Goal: Transaction & Acquisition: Purchase product/service

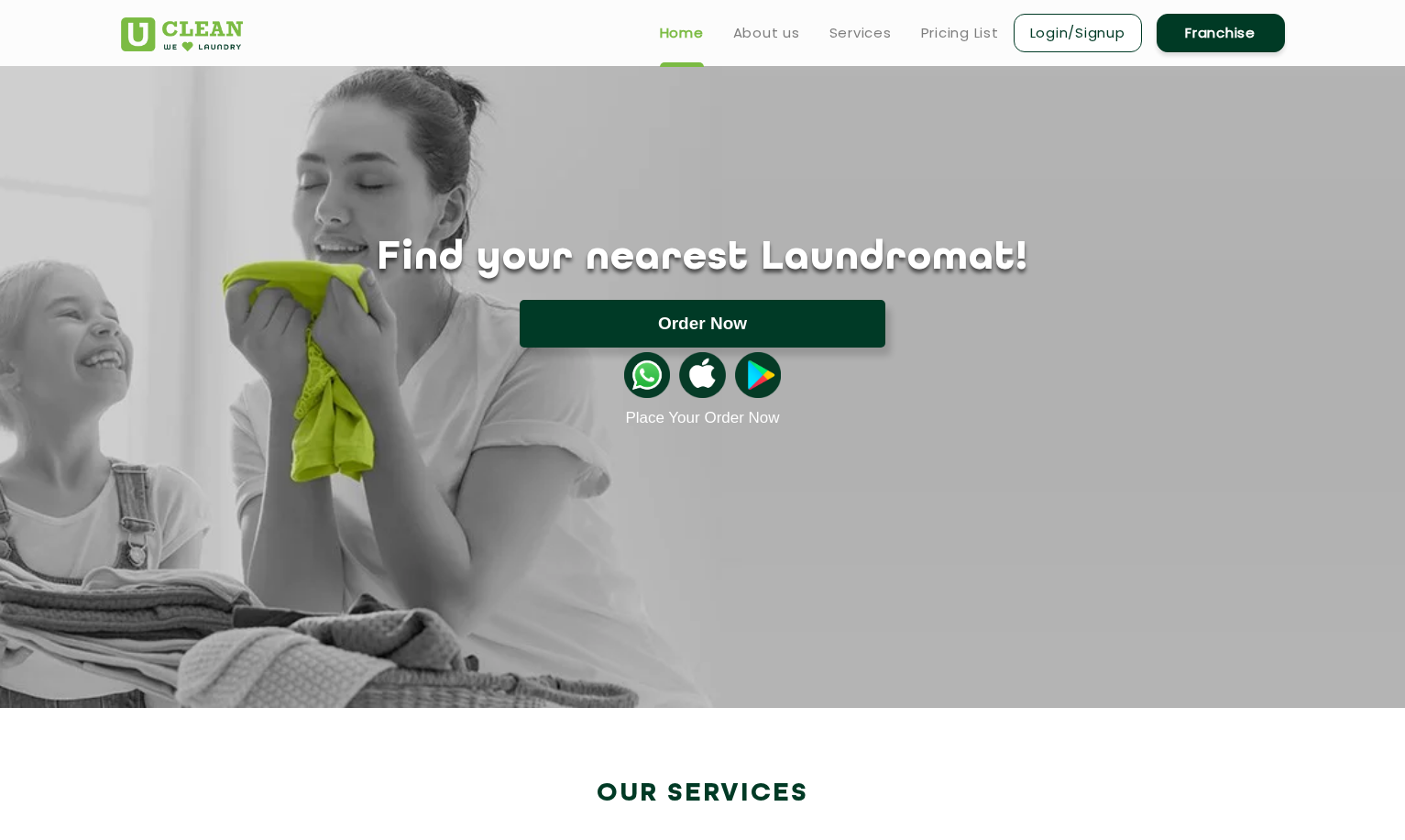
click at [830, 339] on button "Order Now" at bounding box center [702, 324] width 366 height 48
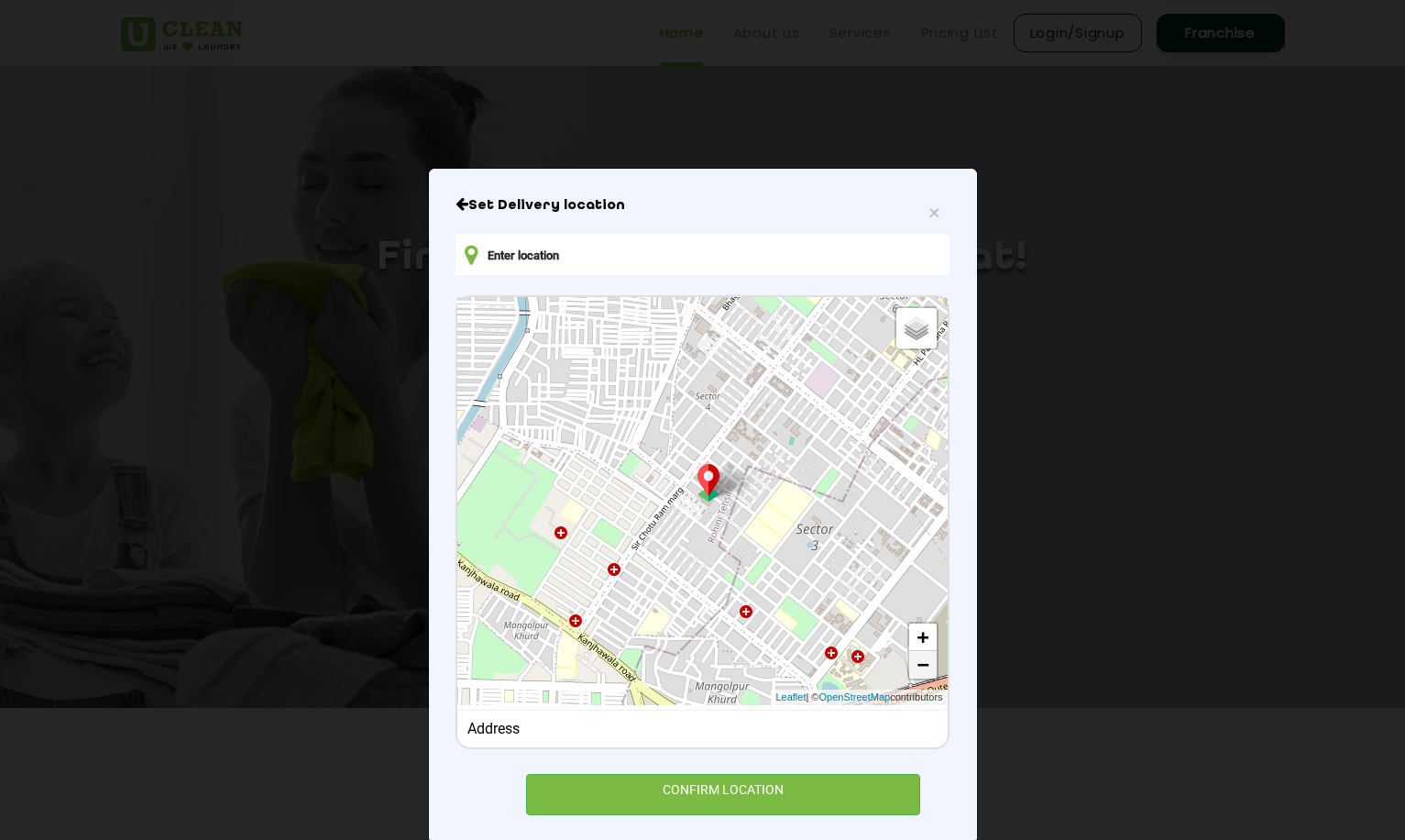
click at [921, 670] on link "−" at bounding box center [924, 665] width 28 height 28
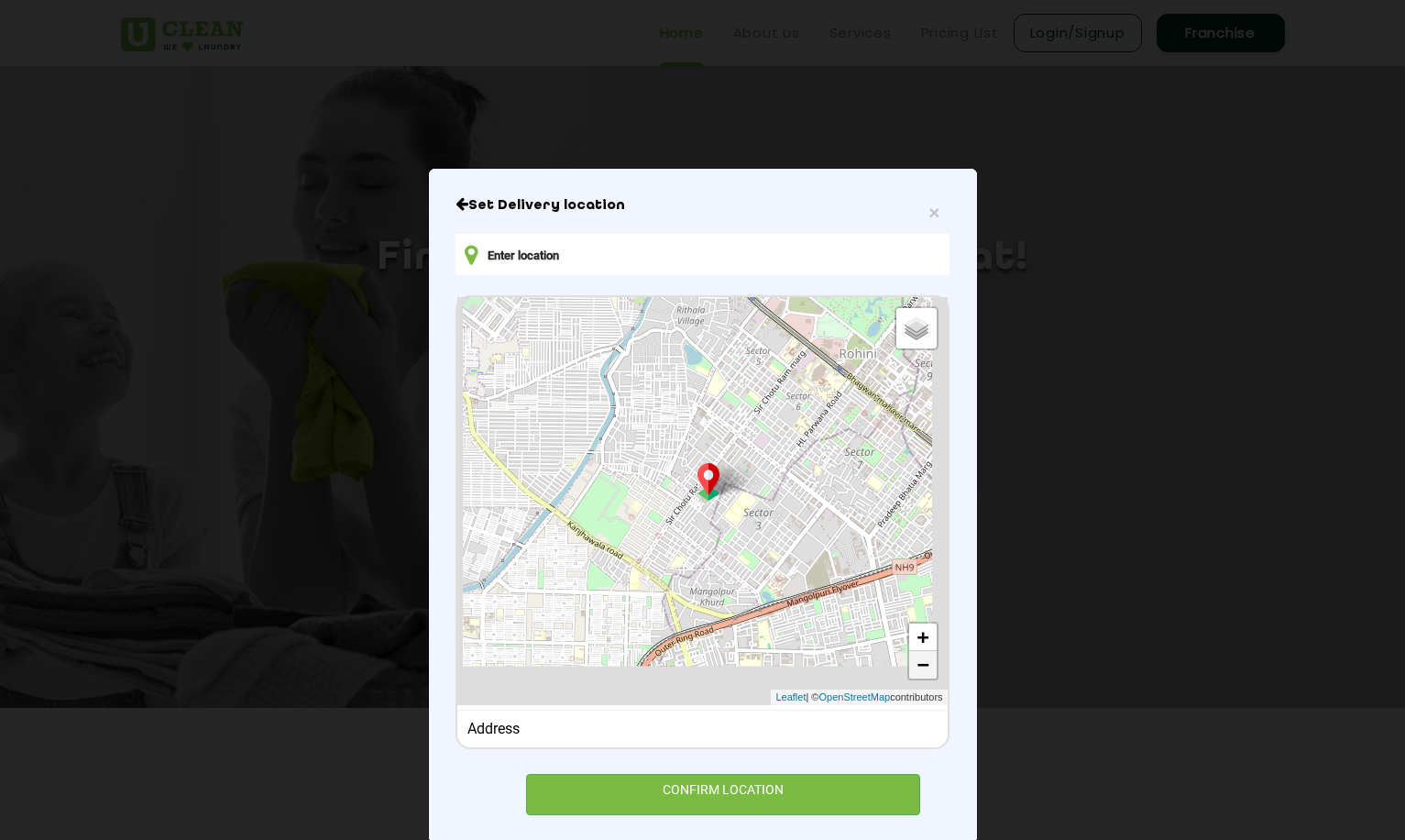
click at [921, 670] on link "−" at bounding box center [924, 665] width 28 height 28
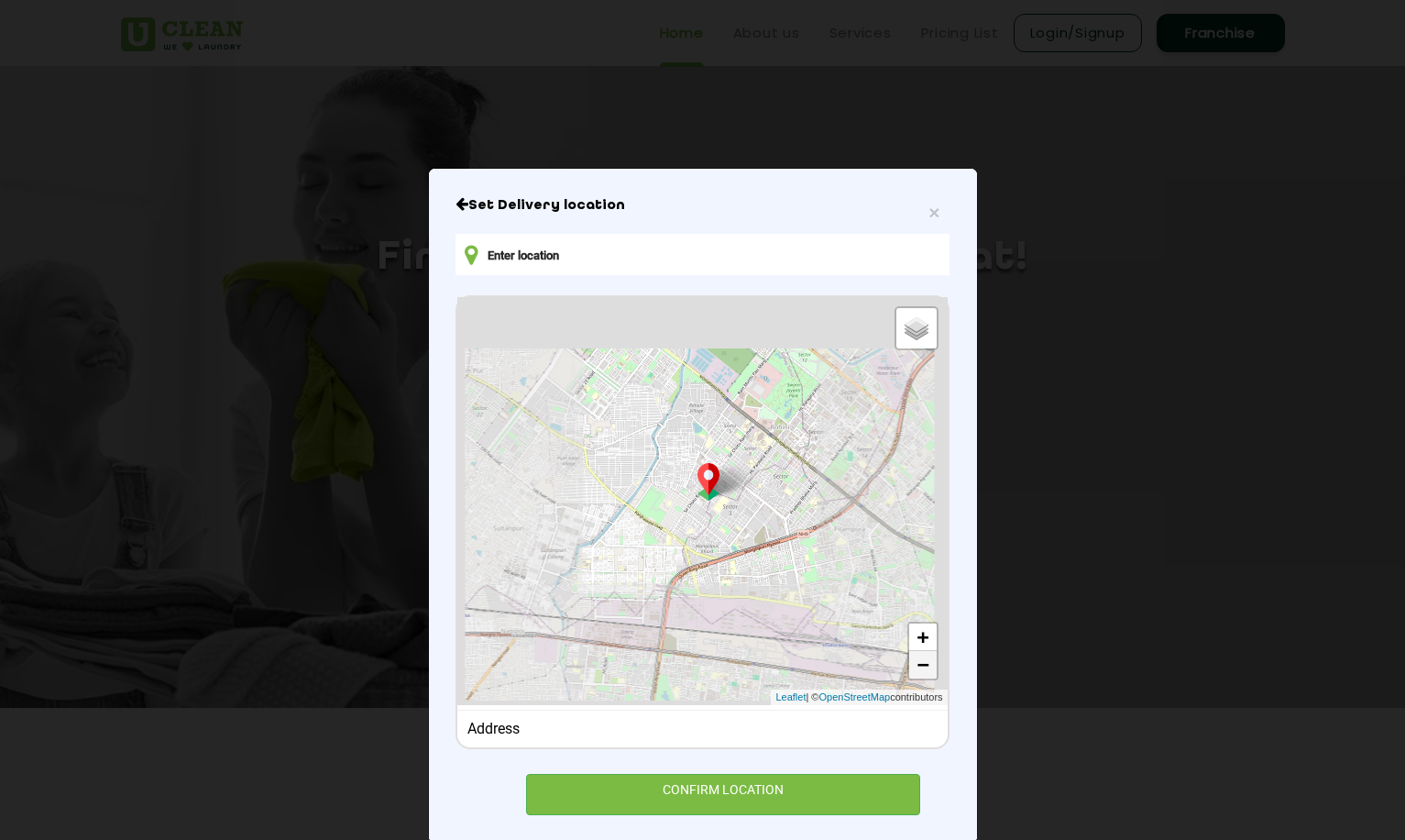
click at [921, 670] on link "−" at bounding box center [924, 665] width 28 height 28
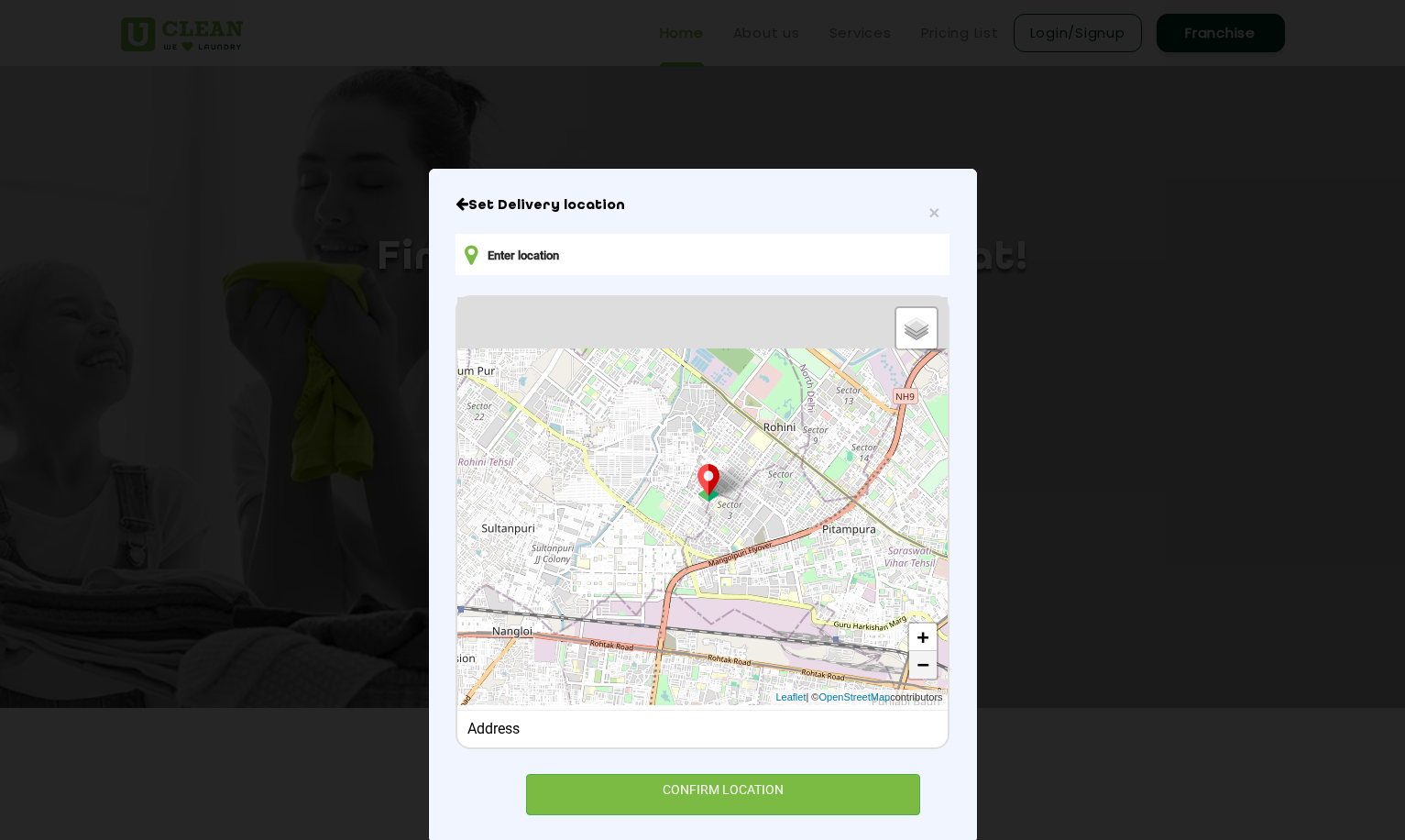
click at [921, 670] on link "−" at bounding box center [924, 665] width 28 height 28
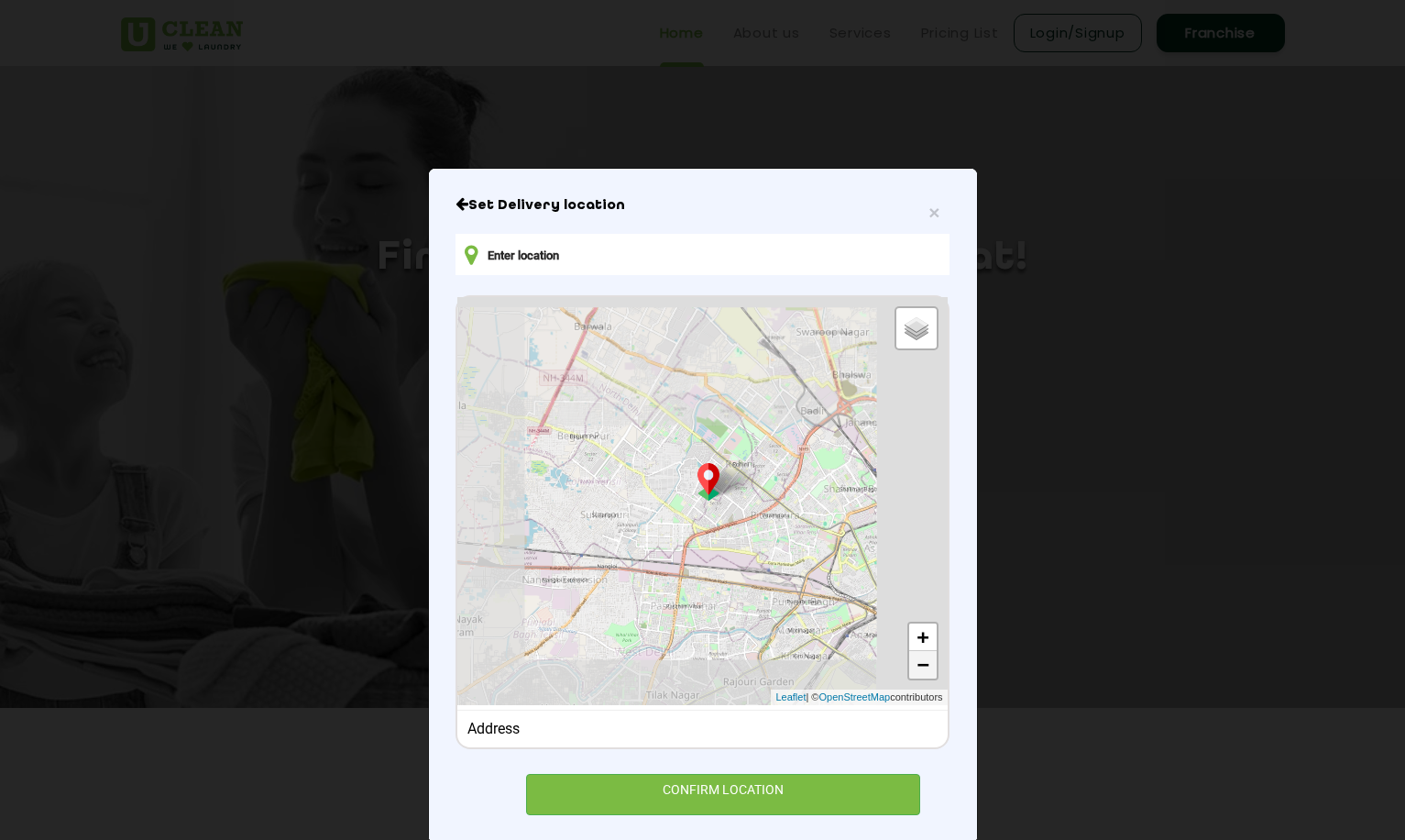
click at [921, 670] on link "−" at bounding box center [924, 665] width 28 height 28
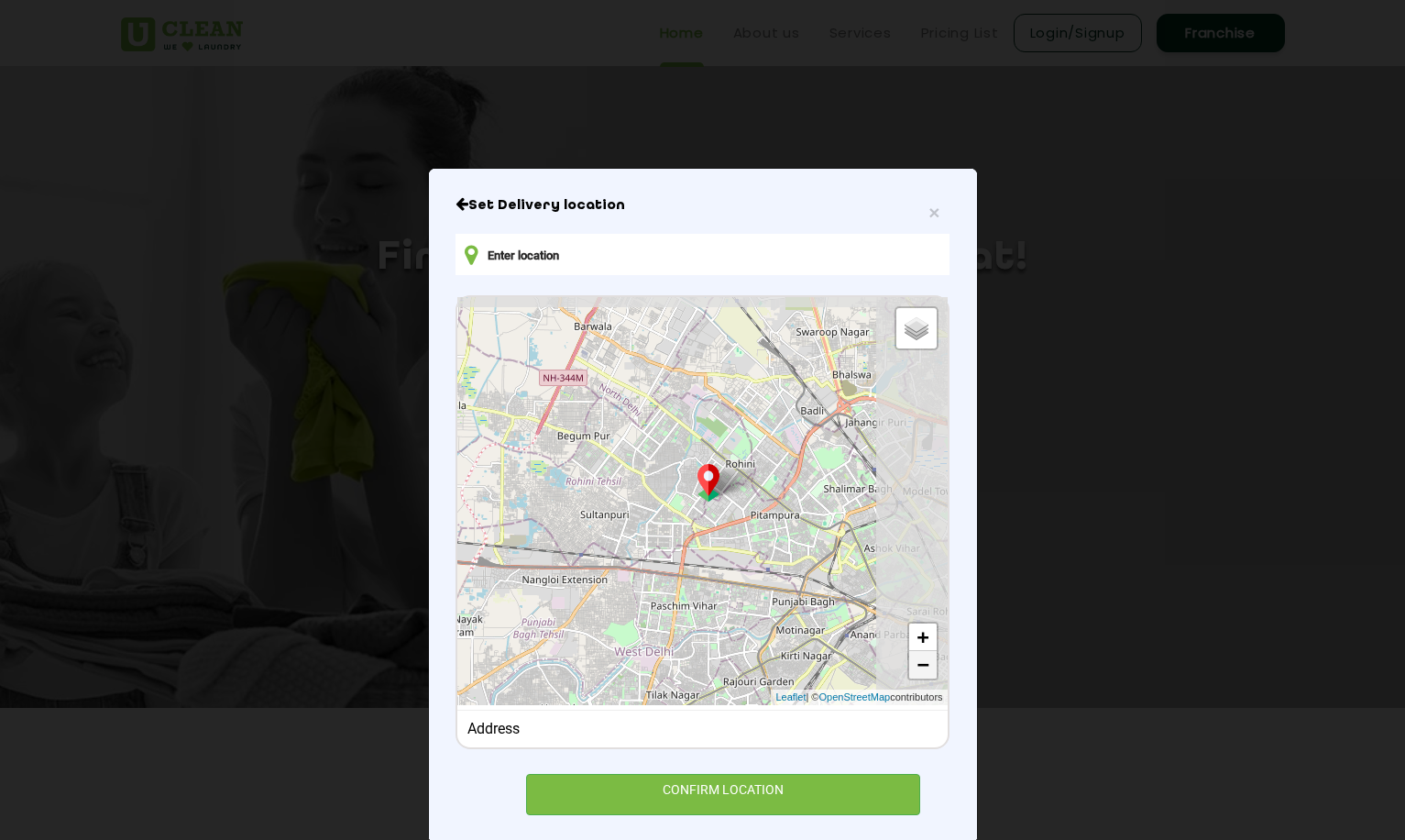
click at [921, 670] on link "−" at bounding box center [924, 665] width 28 height 28
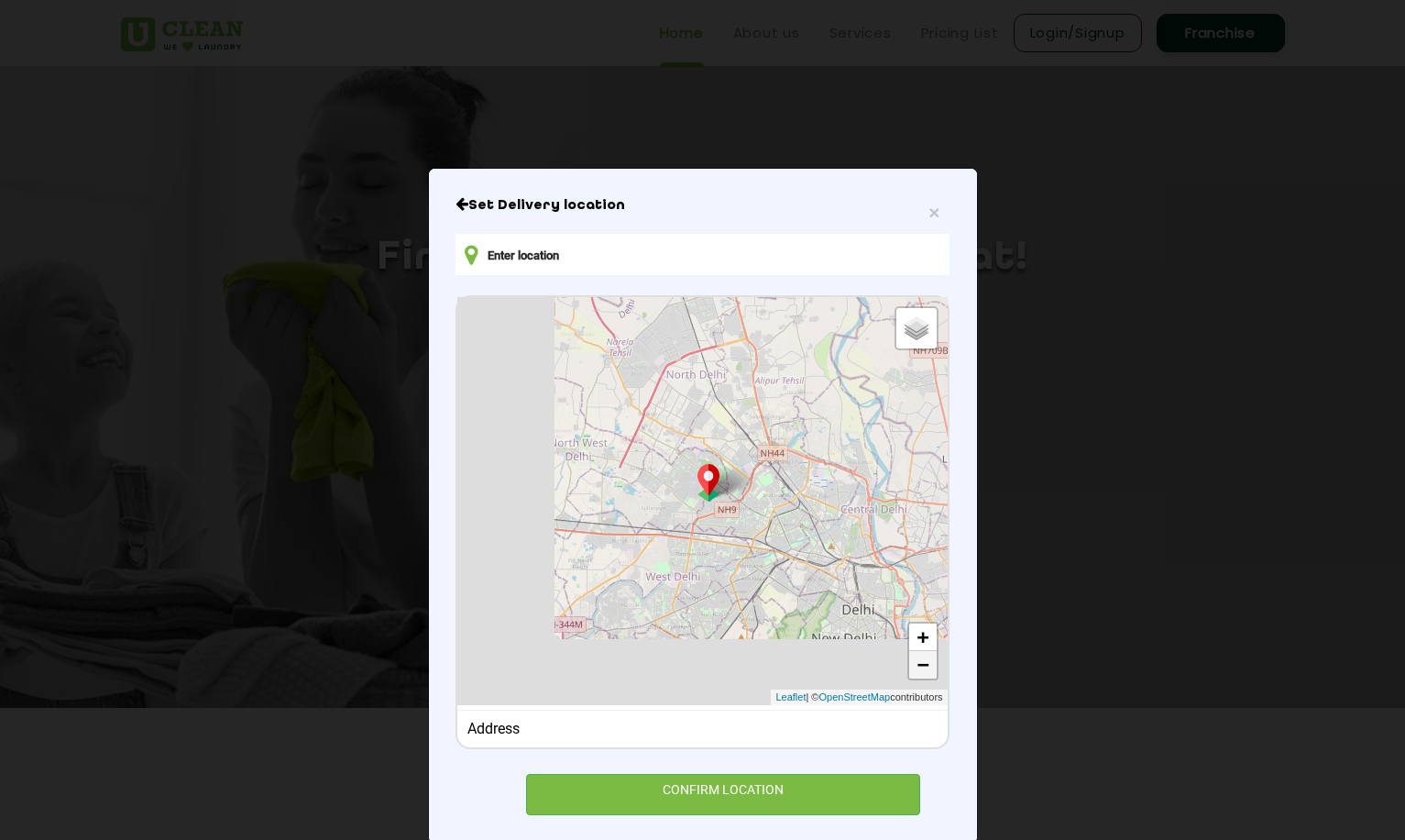
click at [921, 670] on link "−" at bounding box center [924, 665] width 28 height 28
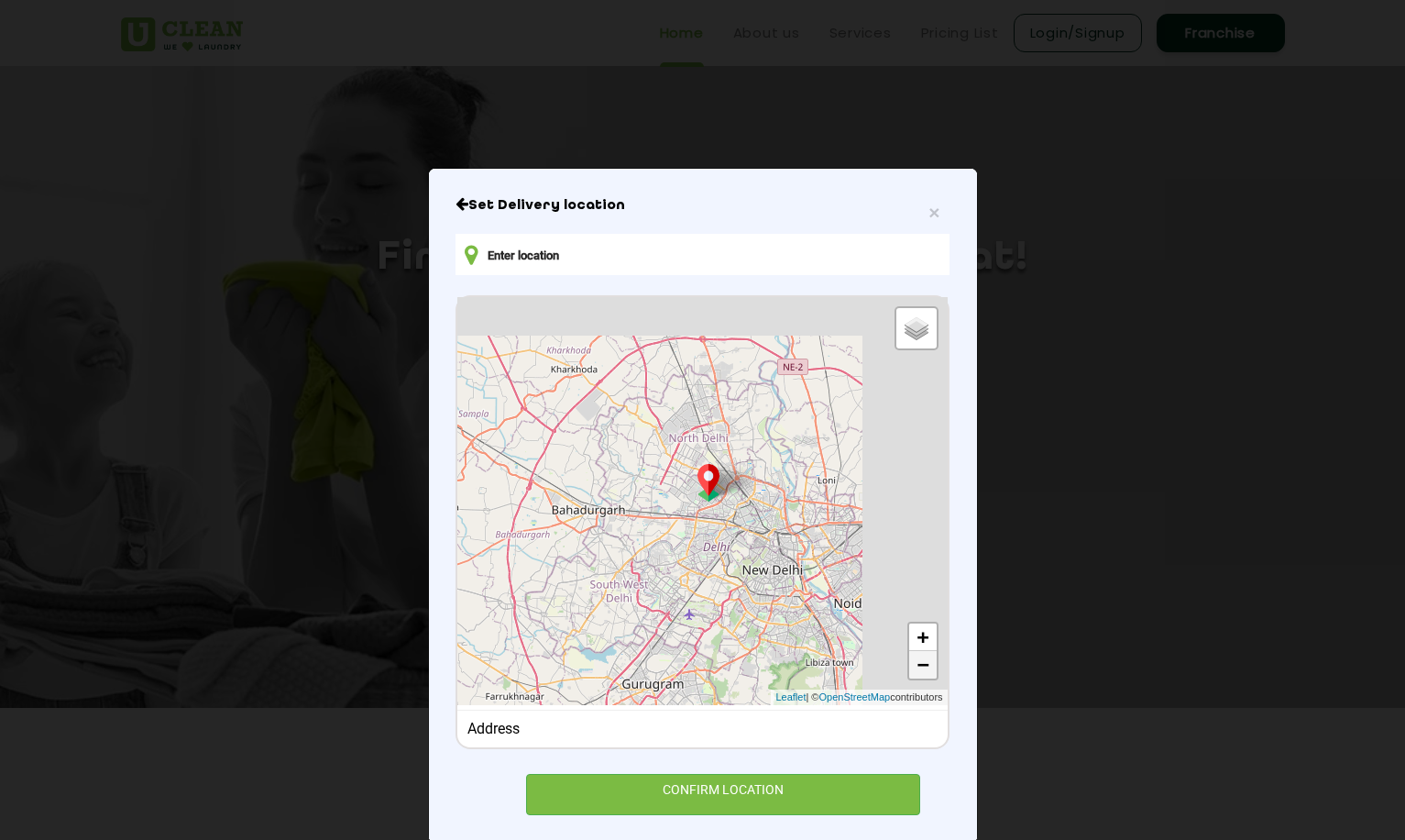
click at [921, 670] on link "−" at bounding box center [924, 665] width 28 height 28
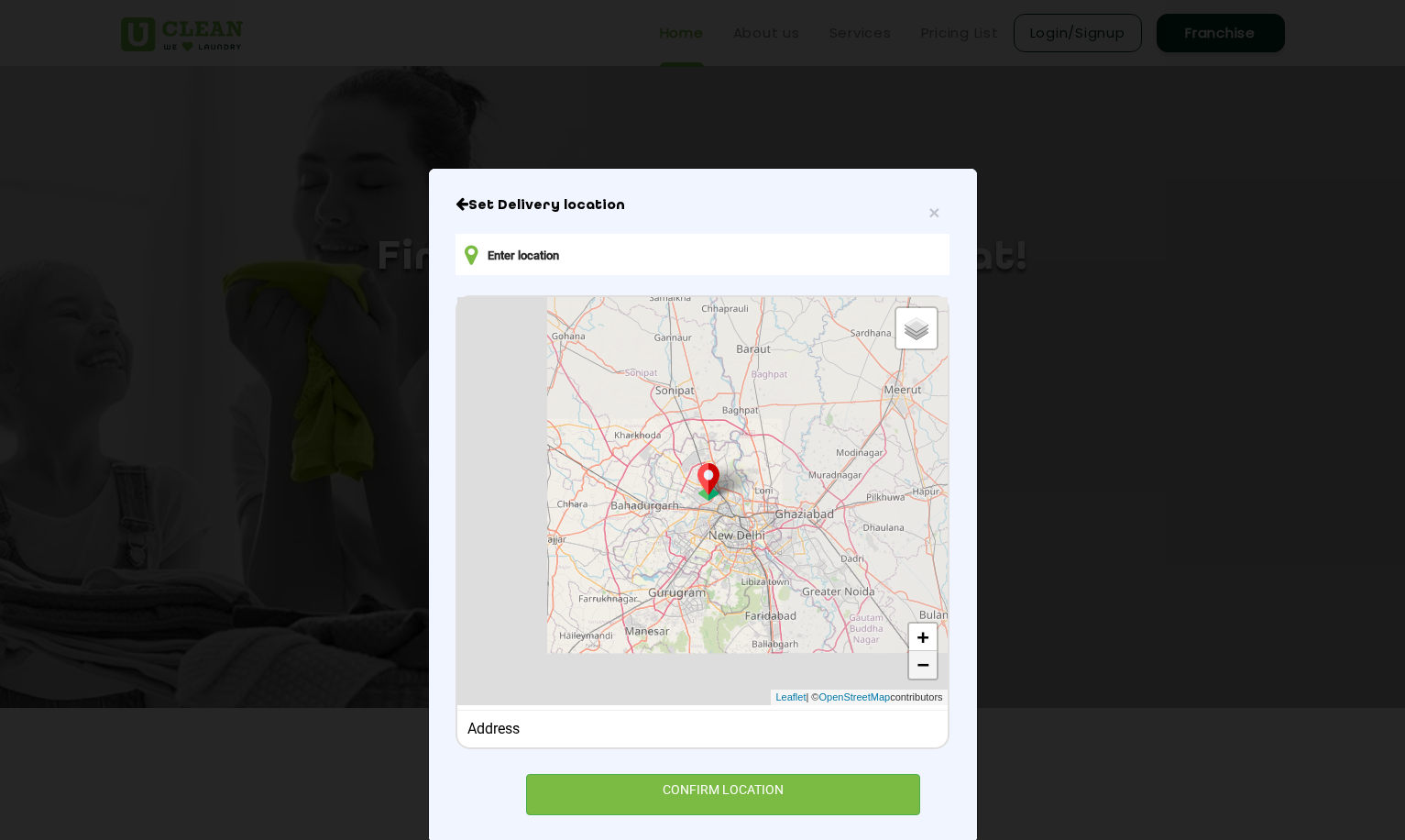
click at [921, 670] on link "−" at bounding box center [924, 665] width 28 height 28
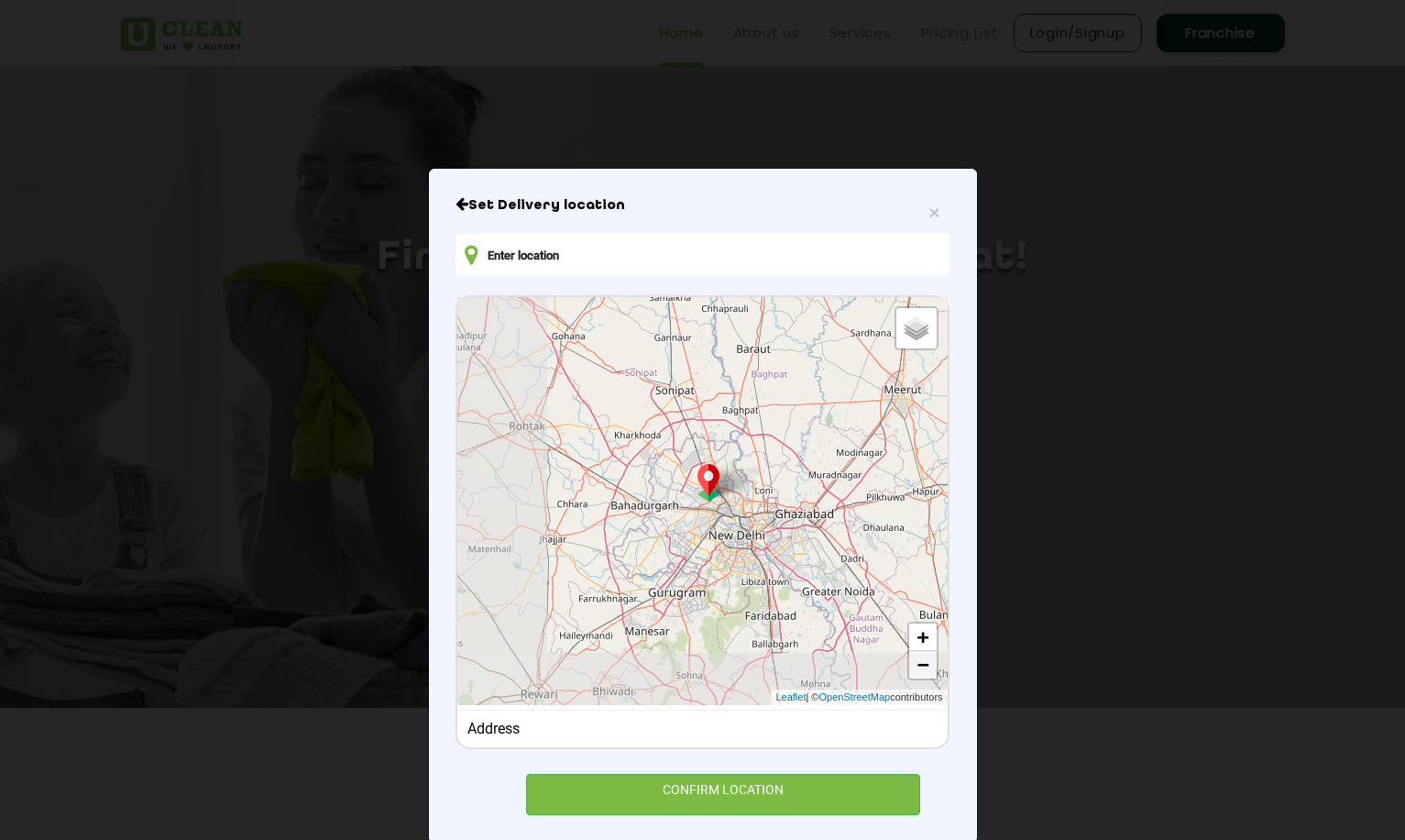
click at [921, 670] on link "−" at bounding box center [924, 665] width 28 height 28
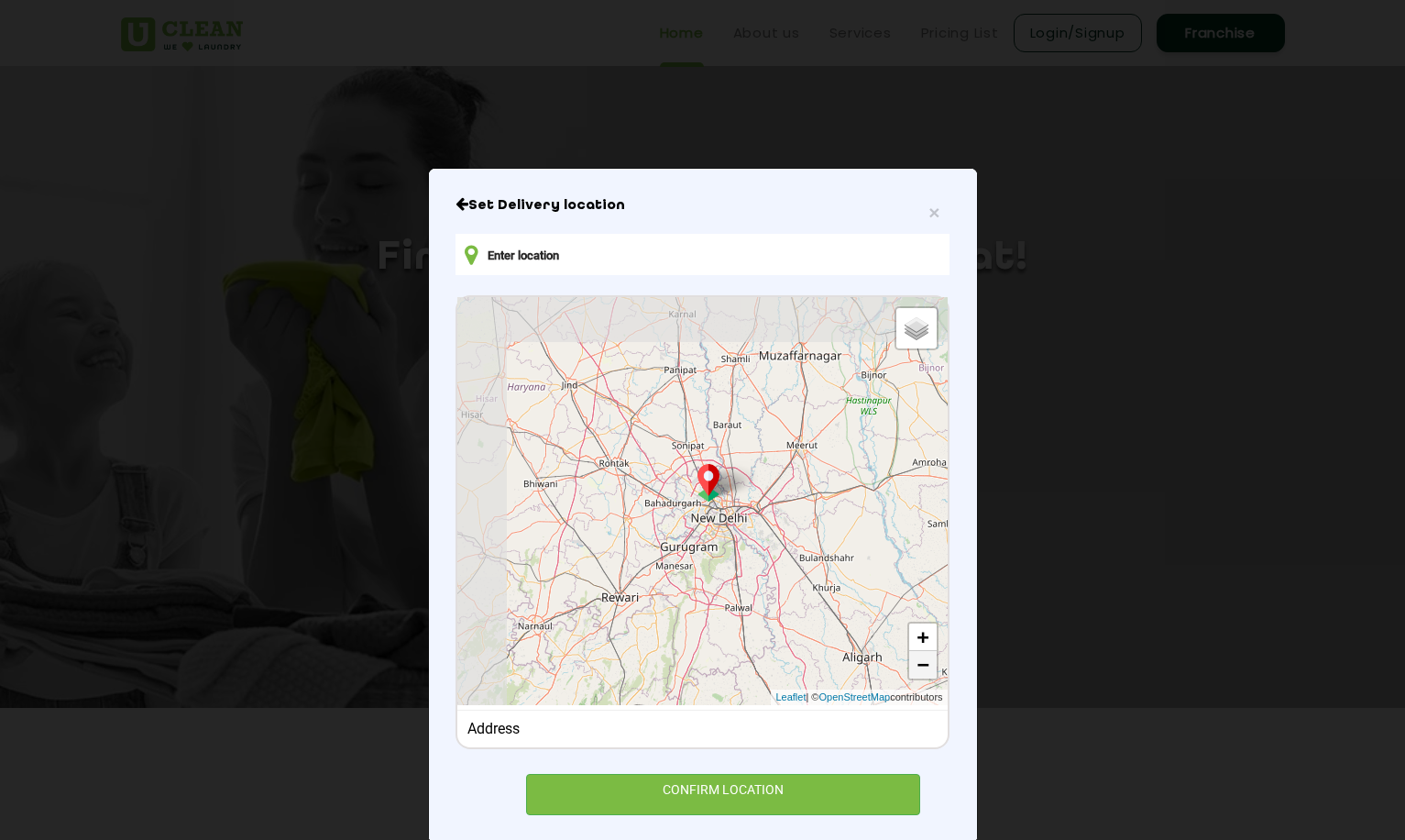
click at [921, 670] on link "−" at bounding box center [924, 665] width 28 height 28
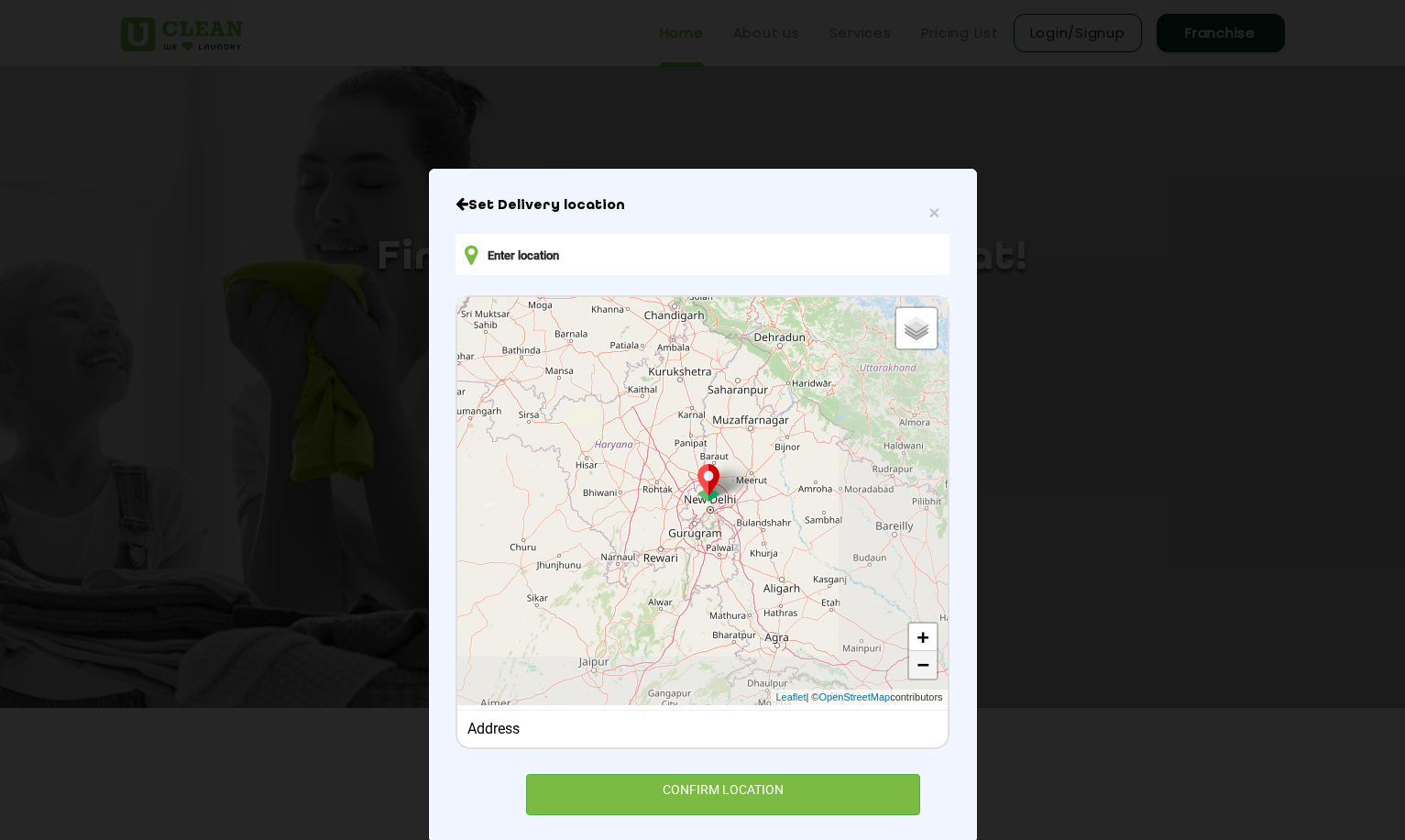
click at [921, 670] on link "−" at bounding box center [924, 665] width 28 height 28
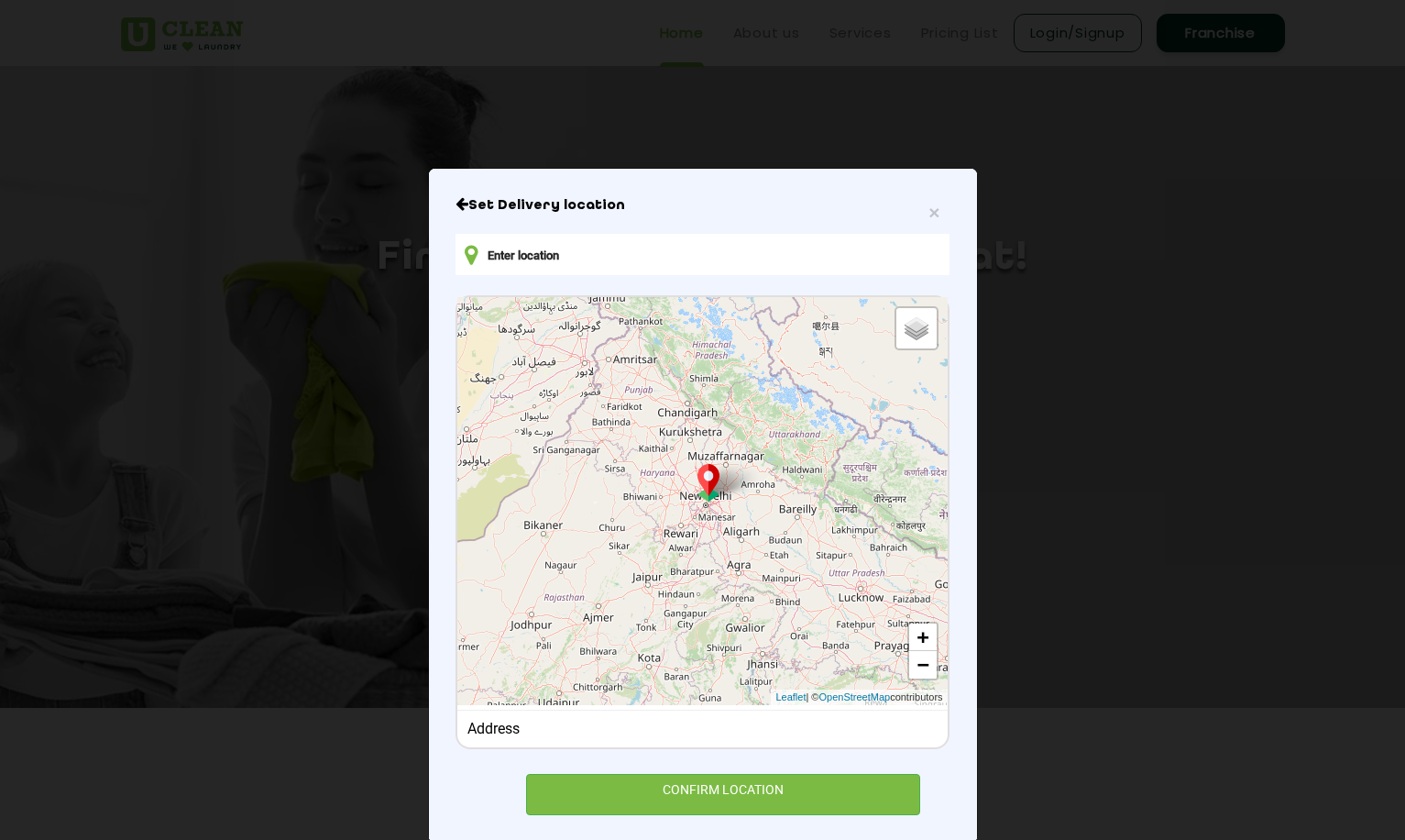
click at [717, 261] on input "text" at bounding box center [702, 254] width 493 height 41
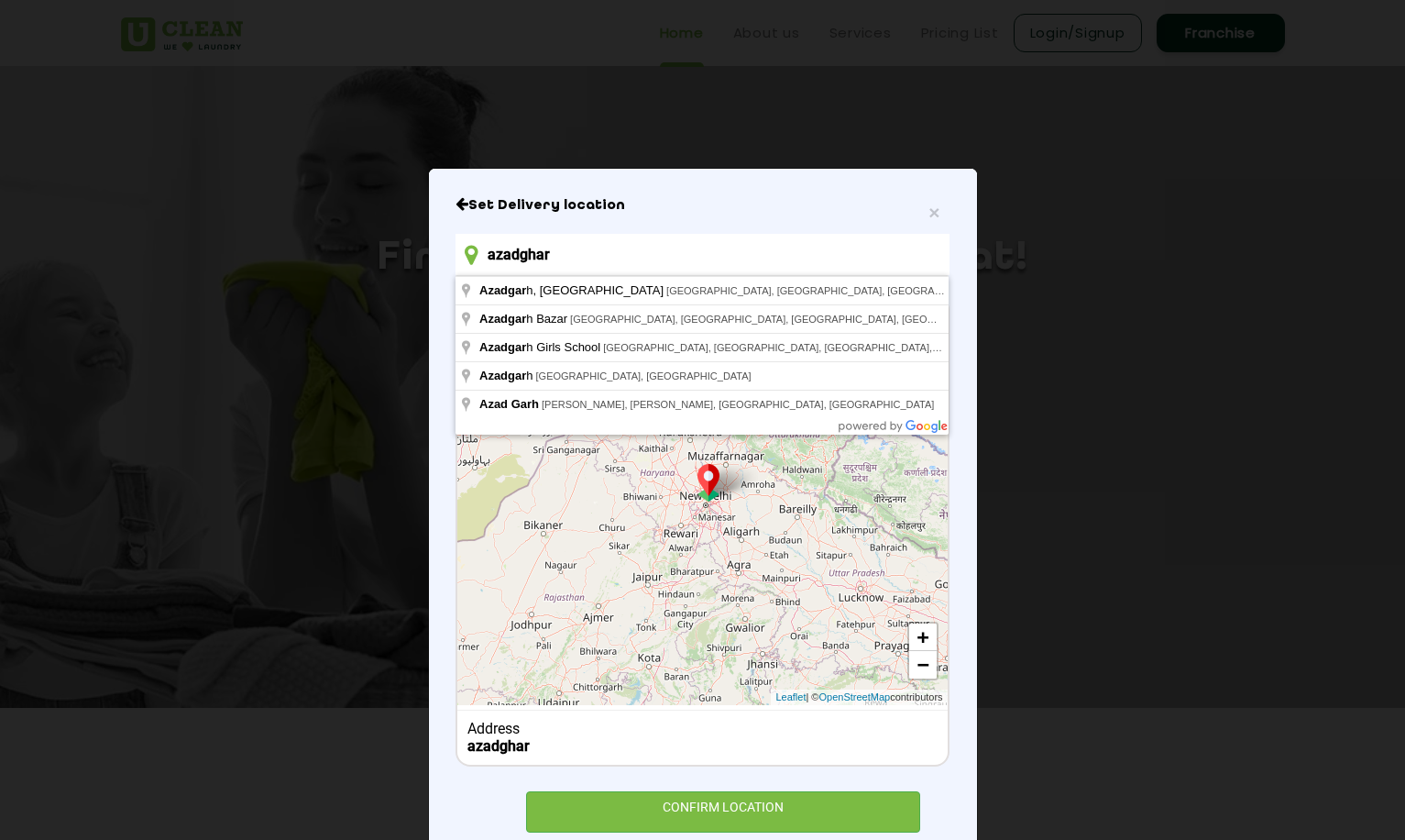
type input "Azadgarh, Regent Park, Kolkata, West Bengal, India"
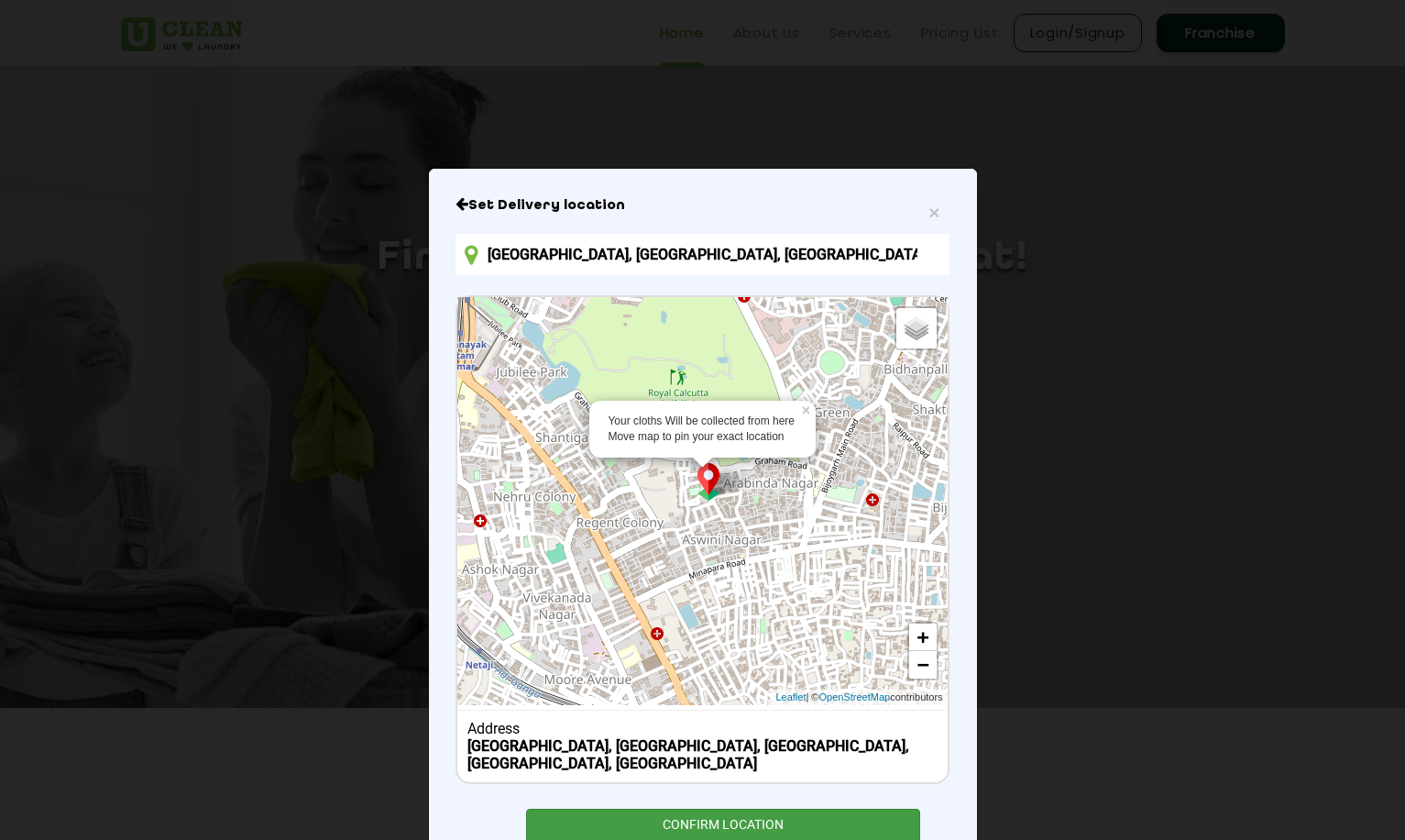
click at [805, 808] on div "CONFIRM LOCATION" at bounding box center [723, 828] width 395 height 41
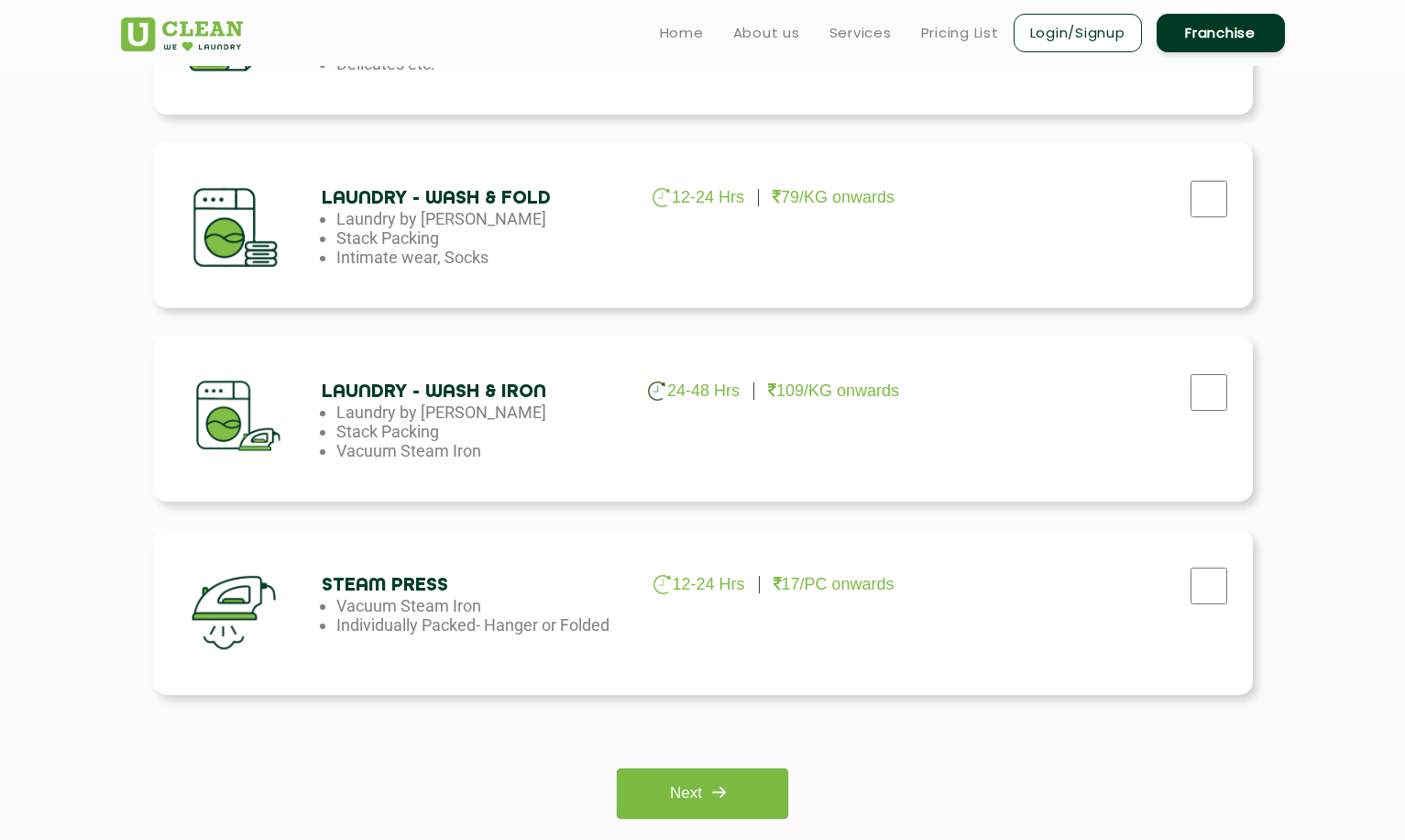
scroll to position [913, 0]
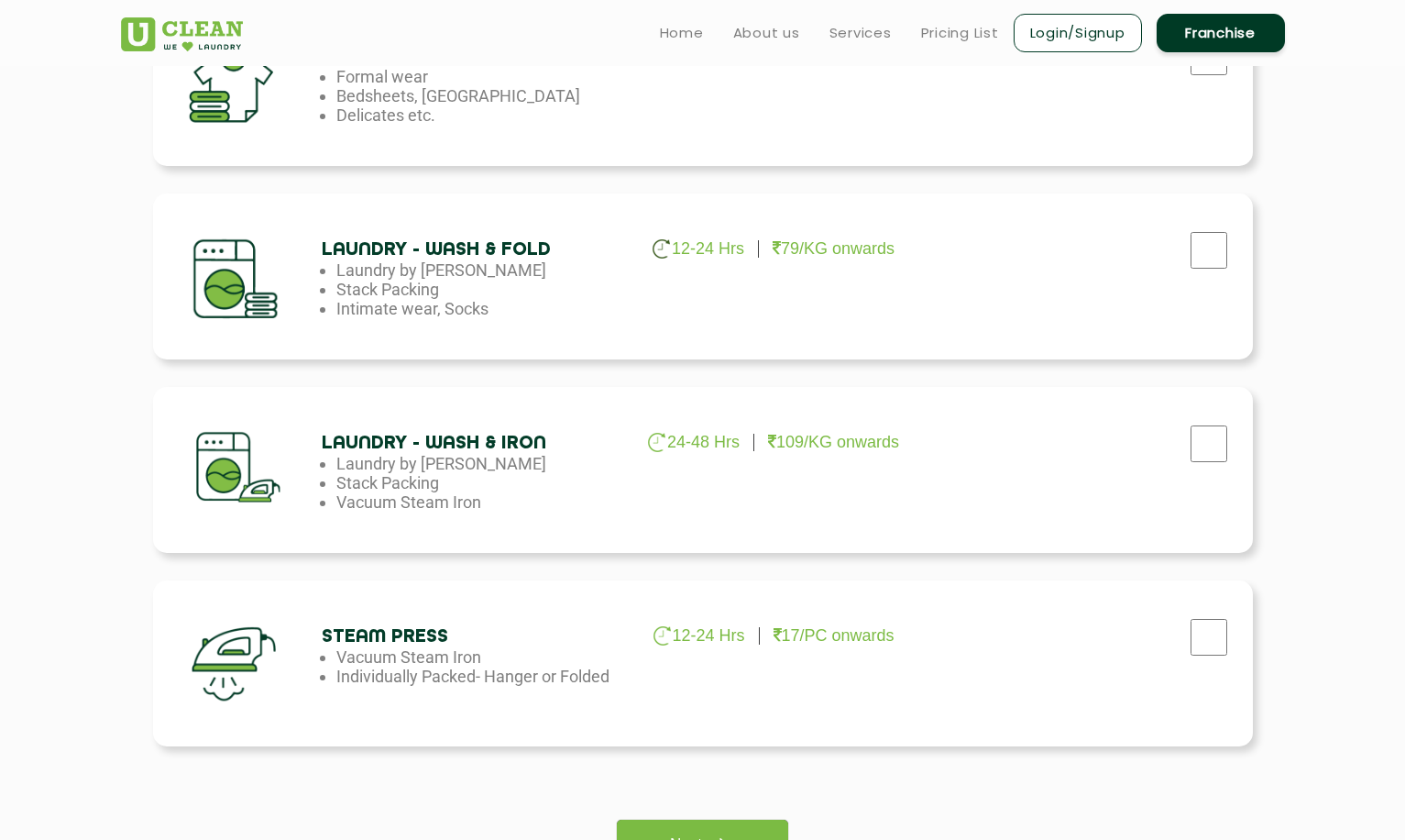
click at [1200, 246] on input "checkbox" at bounding box center [1209, 250] width 46 height 37
checkbox input "true"
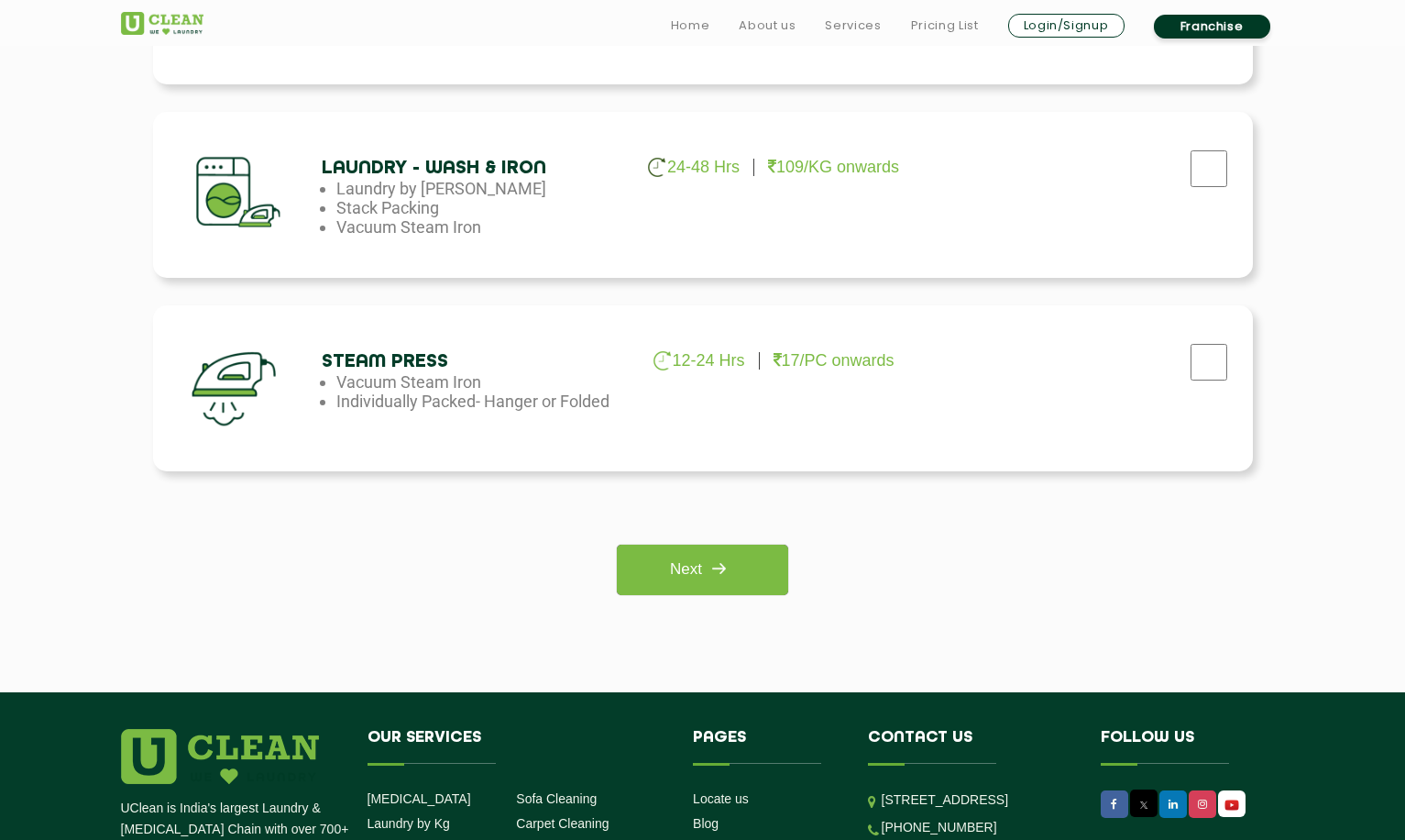
scroll to position [1211, 0]
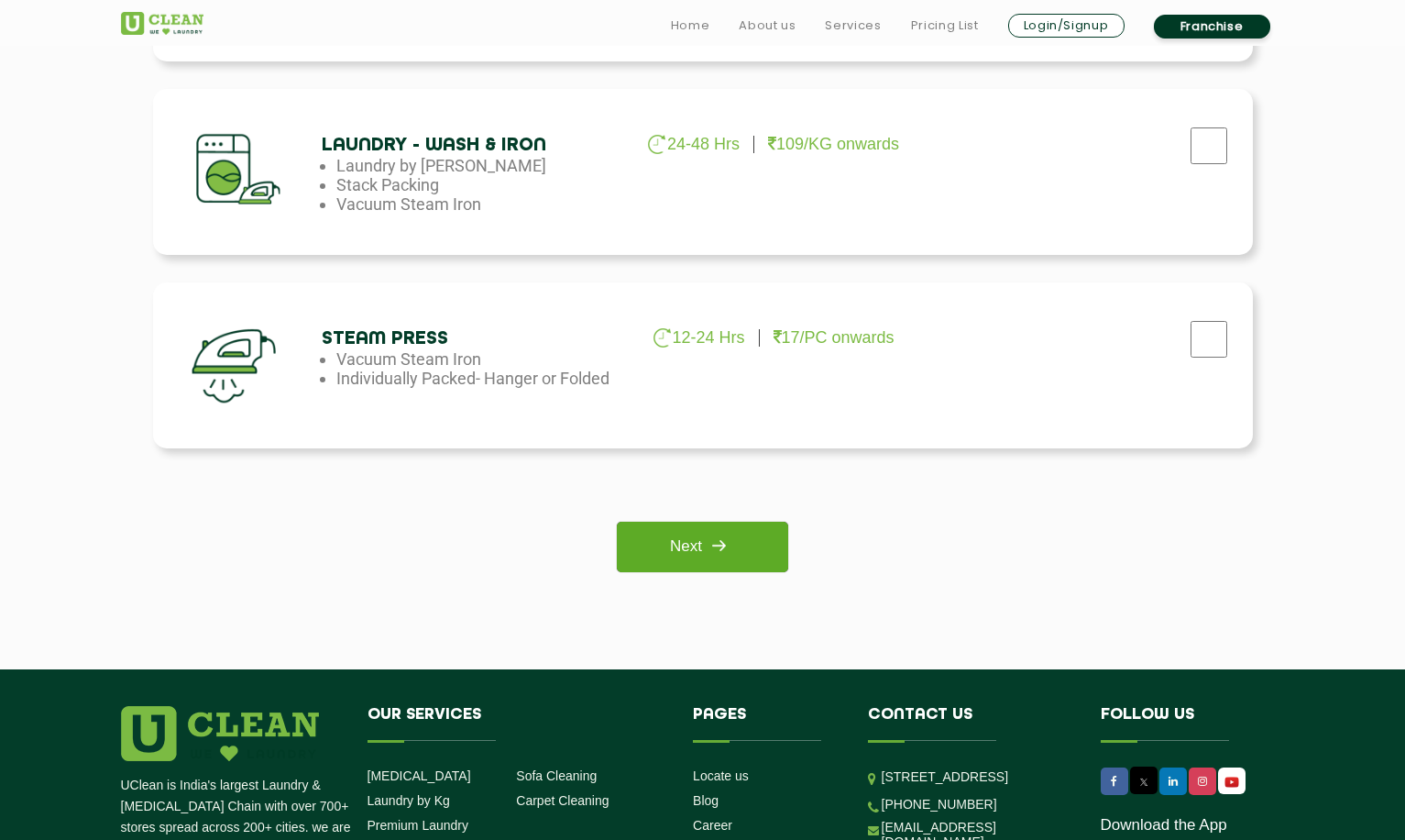
click at [726, 551] on img at bounding box center [718, 545] width 33 height 33
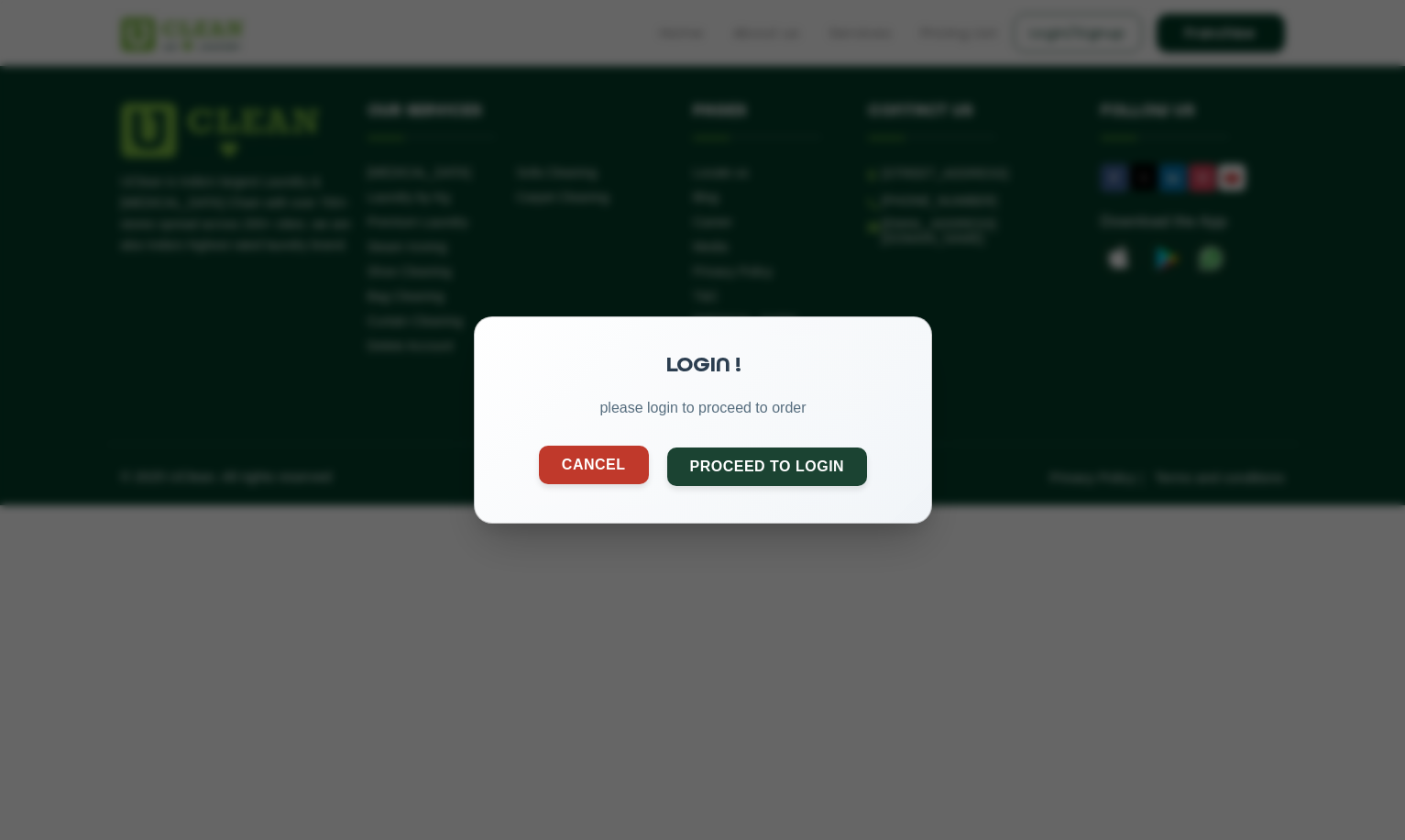
click at [606, 468] on button "Cancel" at bounding box center [593, 464] width 110 height 39
